Goal: Information Seeking & Learning: Learn about a topic

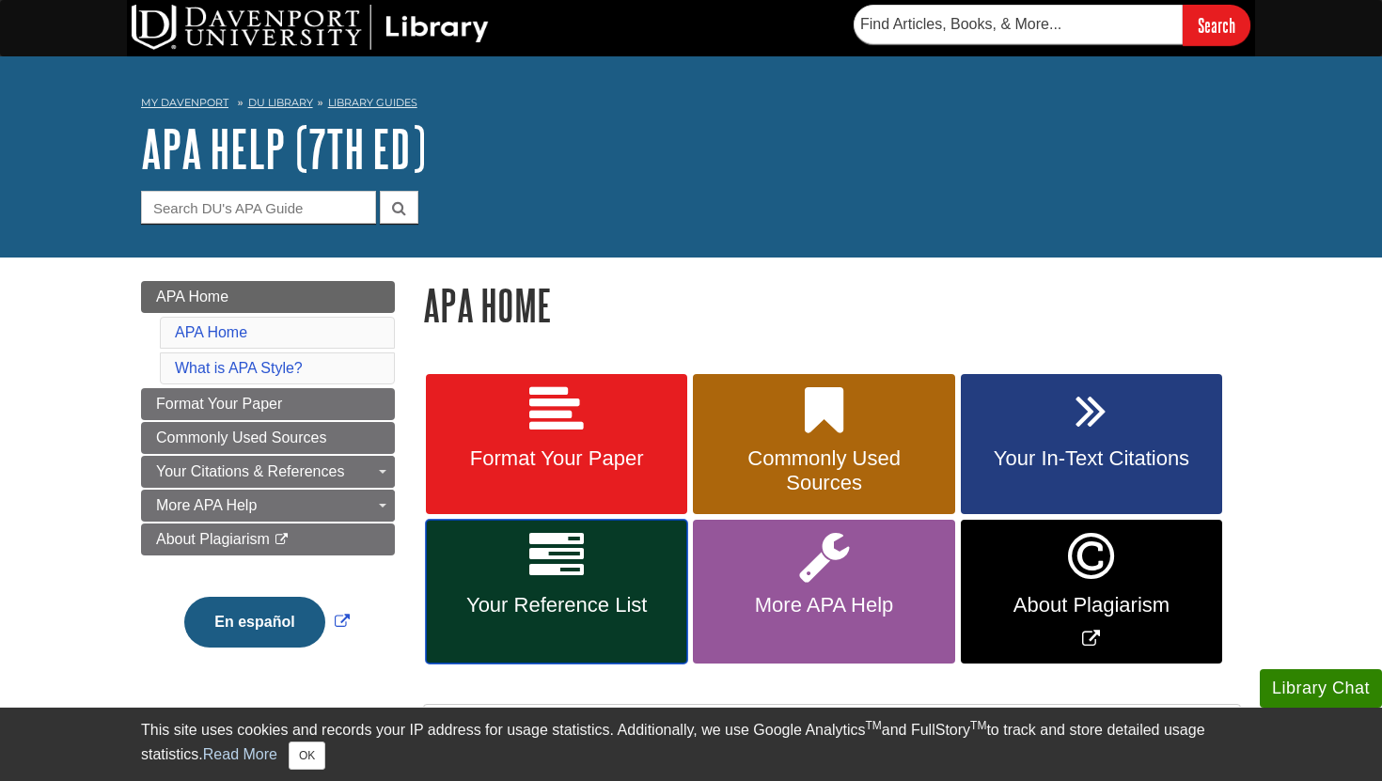
click at [622, 586] on link "Your Reference List" at bounding box center [556, 592] width 261 height 144
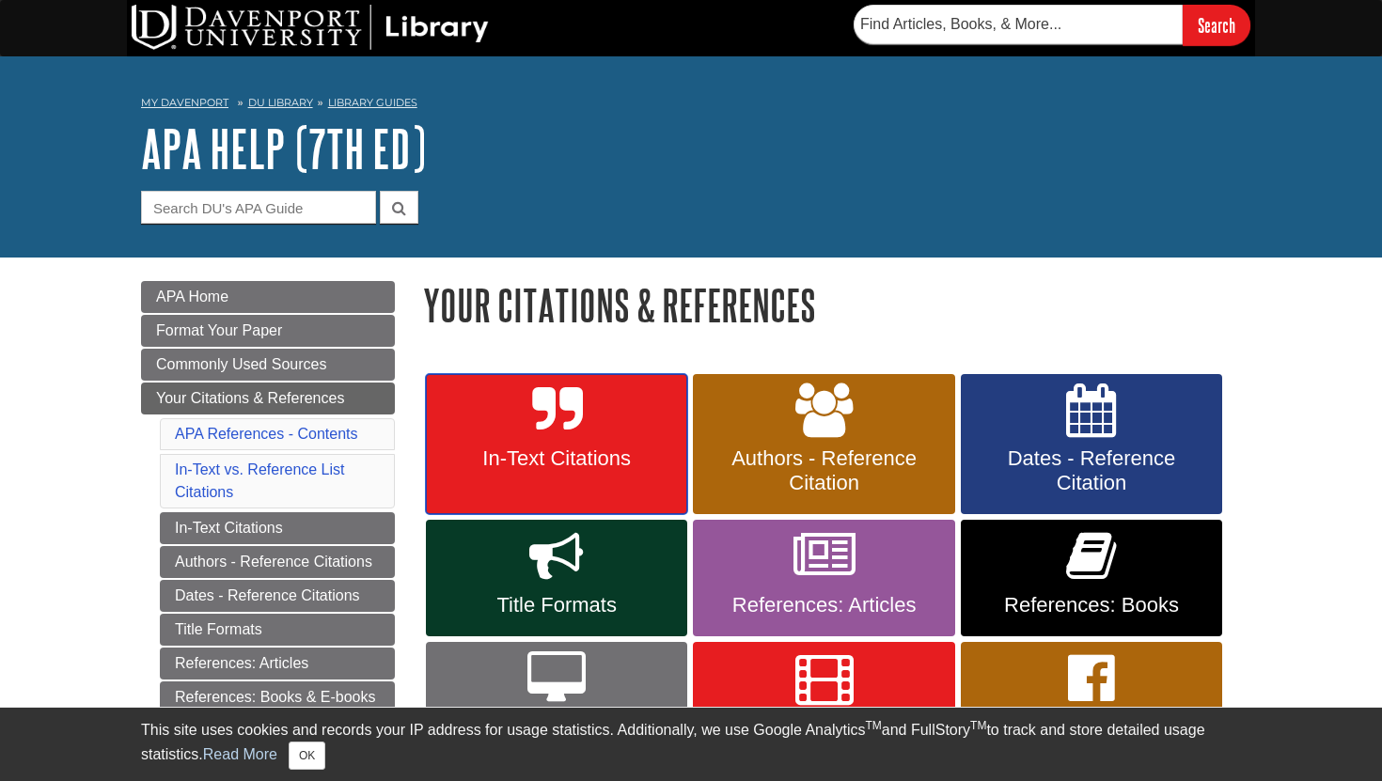
click at [601, 454] on span "In-Text Citations" at bounding box center [556, 458] width 233 height 24
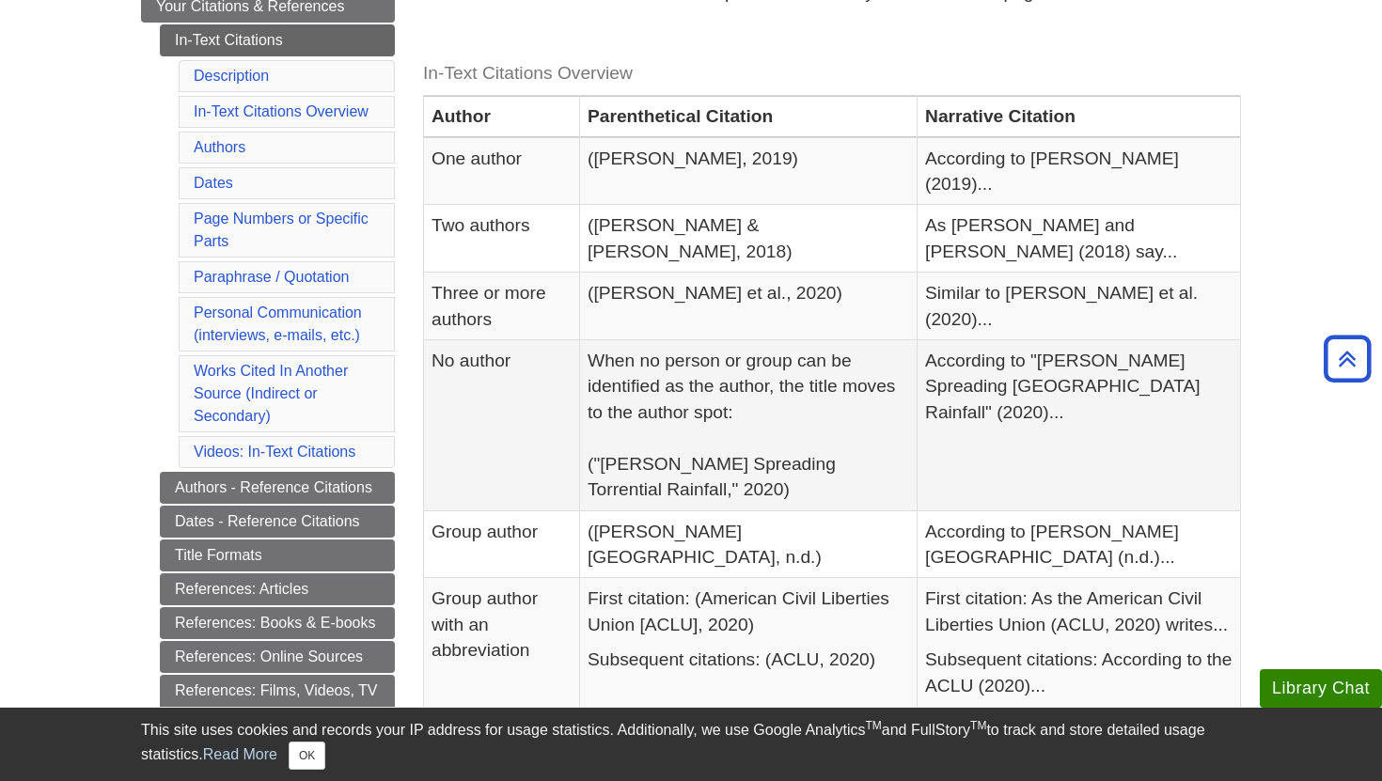
scroll to position [391, 0]
